Goal: Transaction & Acquisition: Obtain resource

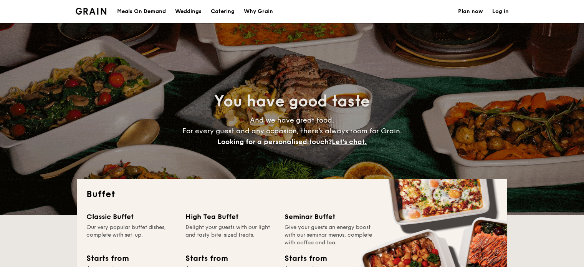
select select
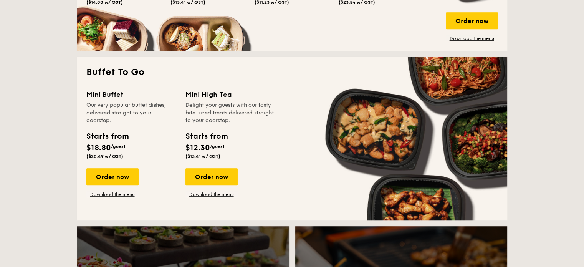
scroll to position [499, 0]
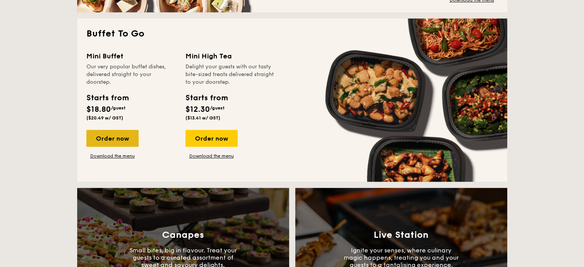
click at [130, 142] on div "Order now" at bounding box center [112, 138] width 52 height 17
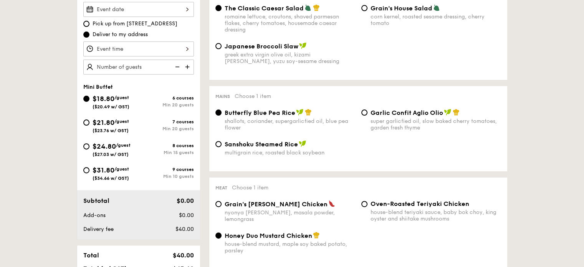
scroll to position [154, 0]
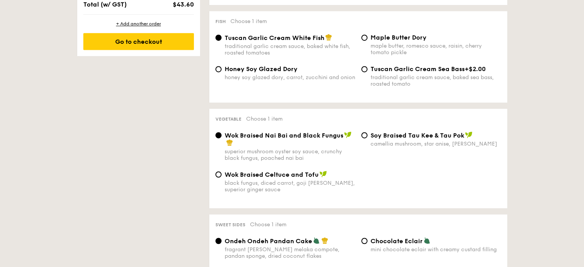
select select
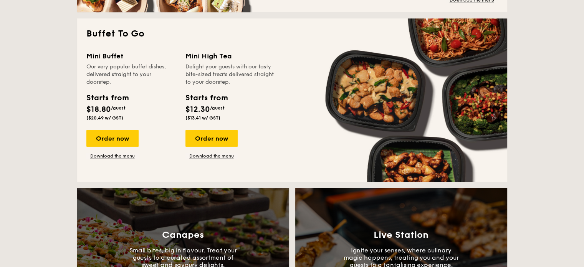
scroll to position [1169, 0]
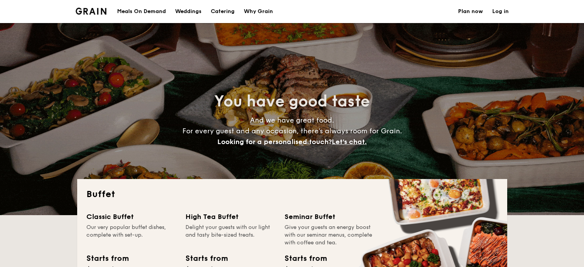
select select
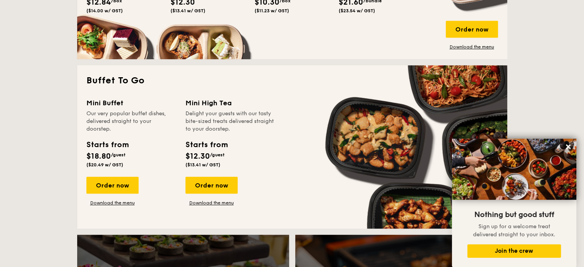
scroll to position [422, 0]
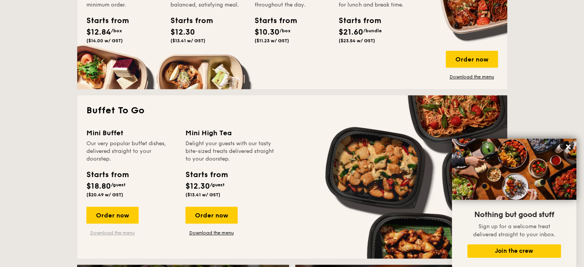
click at [121, 232] on link "Download the menu" at bounding box center [112, 233] width 52 height 6
